Goal: Transaction & Acquisition: Subscribe to service/newsletter

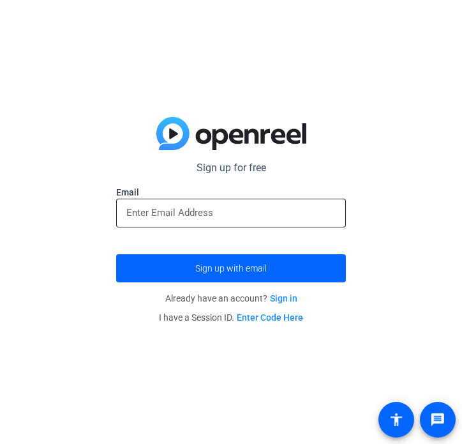
click at [170, 204] on div at bounding box center [231, 213] width 210 height 29
click at [322, 341] on div "Sign up for free Email Sign up with email Already have an account? Sign in I ha…" at bounding box center [231, 222] width 462 height 444
click at [287, 297] on link "Sign in" at bounding box center [283, 298] width 27 height 10
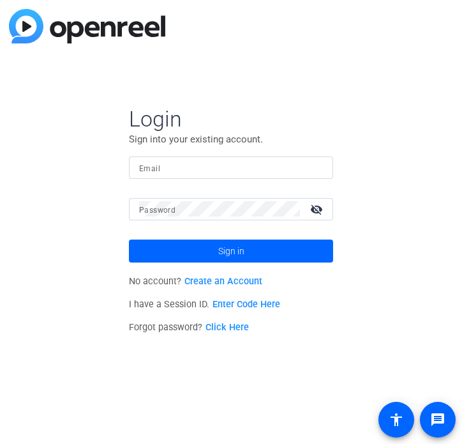
click at [233, 284] on link "Create an Account" at bounding box center [224, 281] width 78 height 11
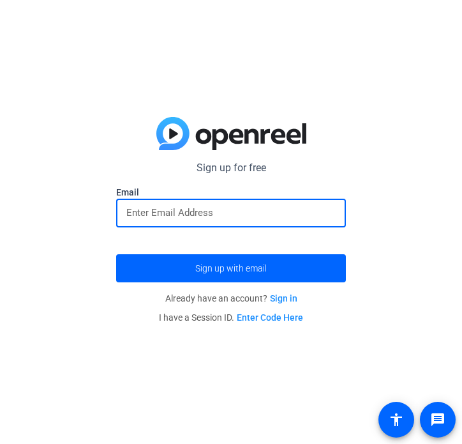
click at [194, 213] on input "email" at bounding box center [231, 212] width 210 height 15
type input "[EMAIL_ADDRESS][DOMAIN_NAME]"
click at [116, 254] on button "Sign up with email" at bounding box center [231, 268] width 230 height 28
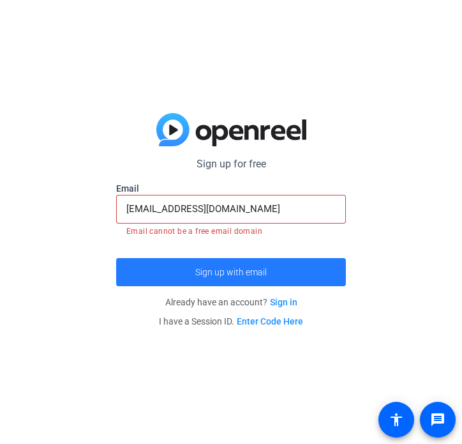
click at [282, 257] on span "submit" at bounding box center [231, 272] width 230 height 31
